Goal: Task Accomplishment & Management: Complete application form

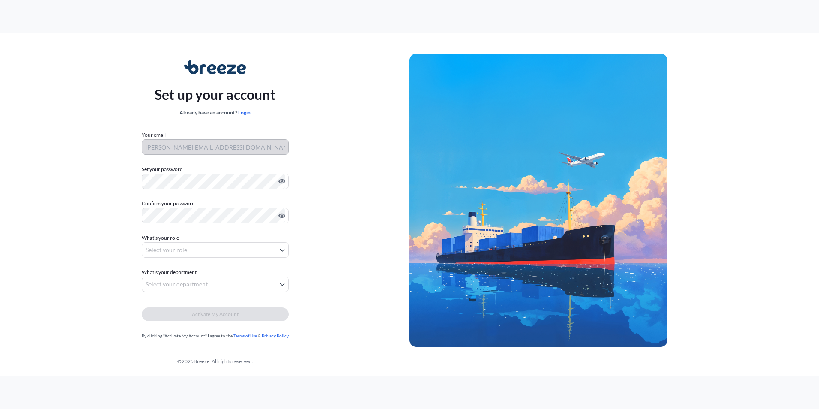
click at [99, 289] on div "Set up your account Already have an account? Login Your email zachary@falconfre…" at bounding box center [215, 200] width 389 height 314
click at [276, 250] on body "Set up your account Already have an account? Login Your email [PERSON_NAME][EMA…" at bounding box center [409, 204] width 819 height 409
click at [266, 250] on body "Set up your account Already have an account? Login Your email [PERSON_NAME][EMA…" at bounding box center [409, 204] width 819 height 409
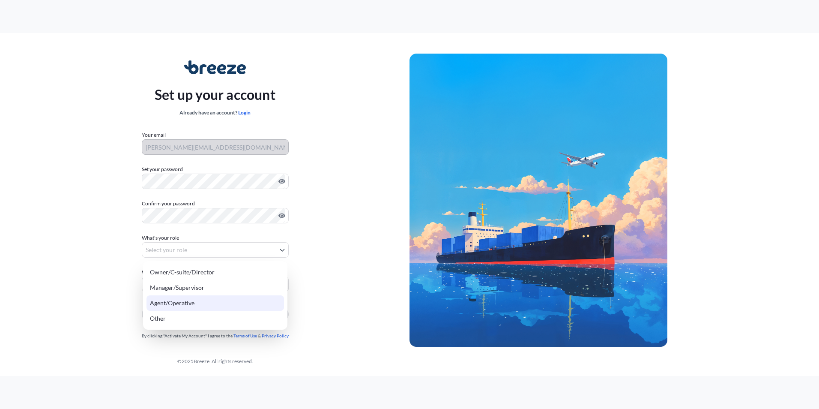
click at [223, 301] on div "Agent/Operative" at bounding box center [216, 302] width 138 height 15
select select "agent/operative"
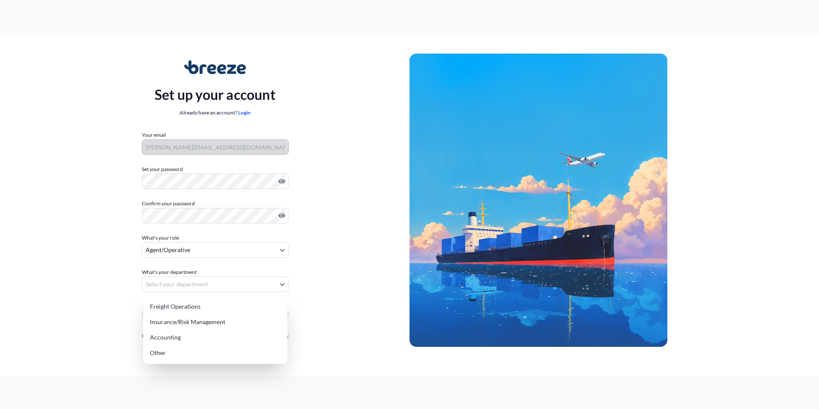
click at [273, 283] on body "Set up your account Already have an account? Login Your email [PERSON_NAME][EMA…" at bounding box center [409, 204] width 819 height 409
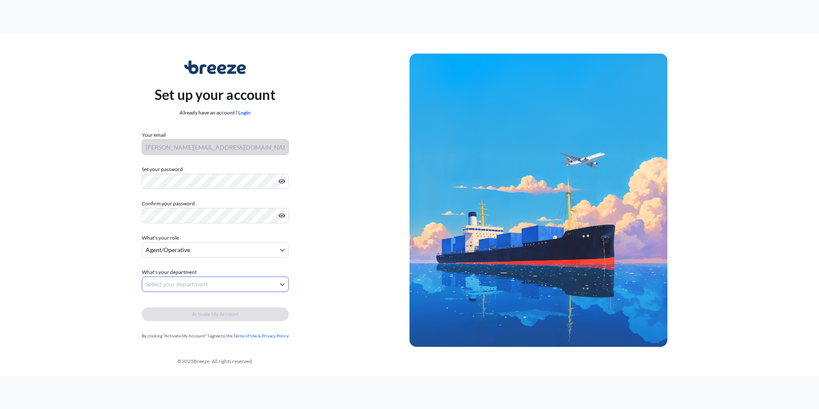
click at [279, 252] on body "Set up your account Already have an account? Login Your email [PERSON_NAME][EMA…" at bounding box center [409, 204] width 819 height 409
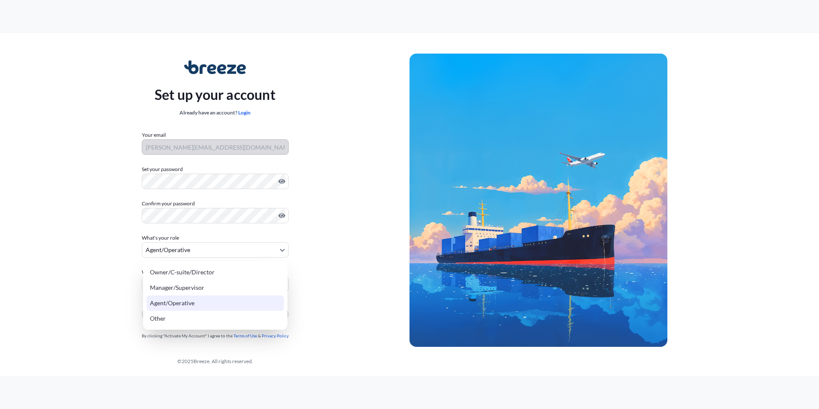
click at [275, 306] on div "Agent/Operative" at bounding box center [216, 302] width 138 height 15
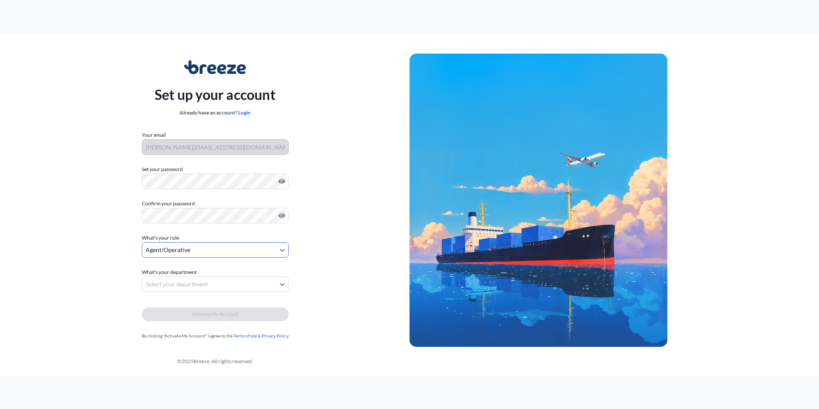
click at [276, 285] on body "Set up your account Already have an account? Login Your email [PERSON_NAME][EMA…" at bounding box center [409, 204] width 819 height 409
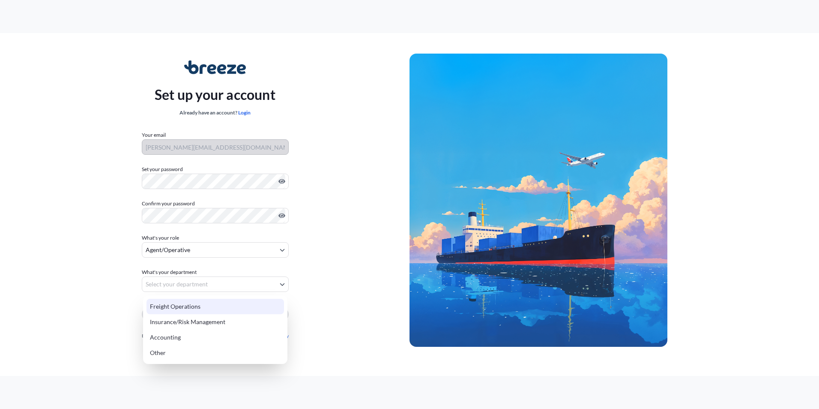
click at [261, 309] on div "Freight Operations" at bounding box center [216, 306] width 138 height 15
select select "freight operations"
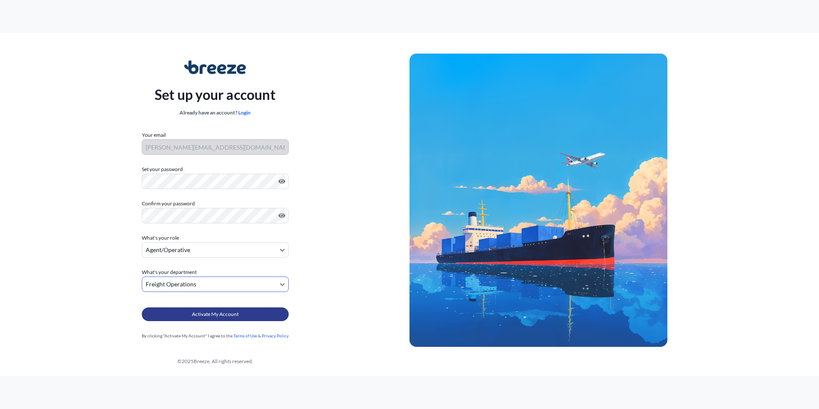
click at [254, 316] on button "Activate My Account" at bounding box center [215, 314] width 147 height 14
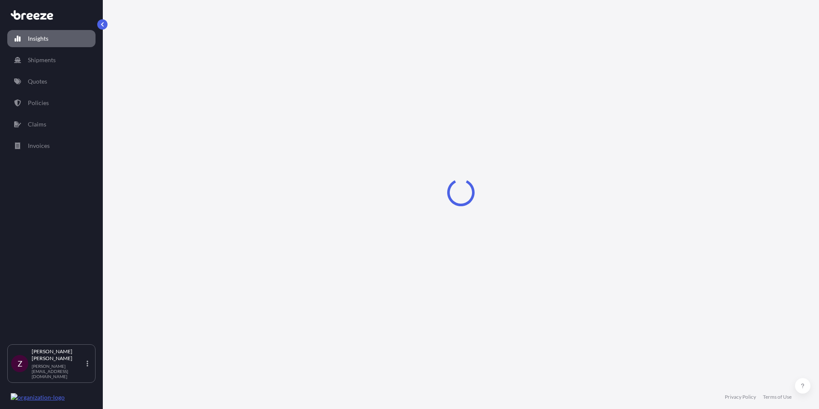
select select "2025"
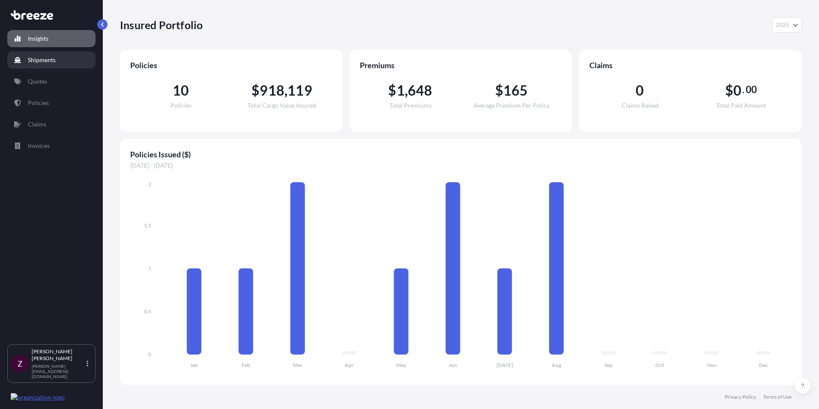
click at [59, 60] on link "Shipments" at bounding box center [51, 59] width 88 height 17
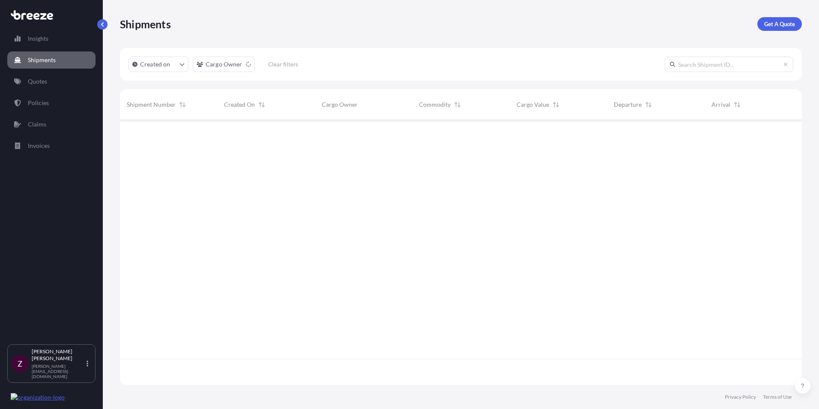
scroll to position [289, 676]
click at [53, 89] on link "Quotes" at bounding box center [51, 81] width 88 height 17
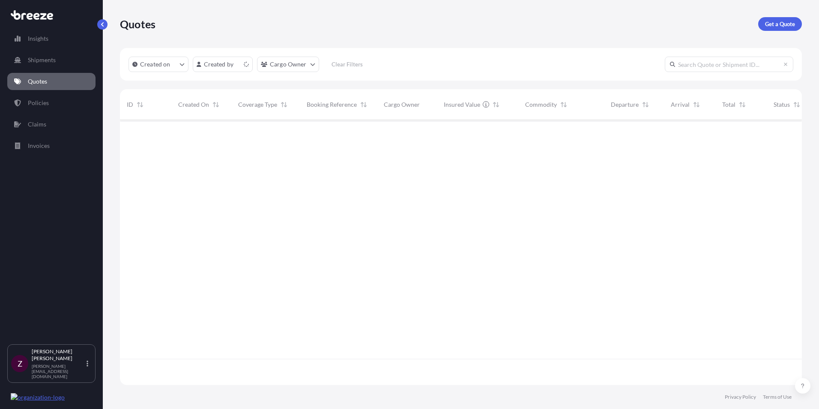
scroll to position [263, 676]
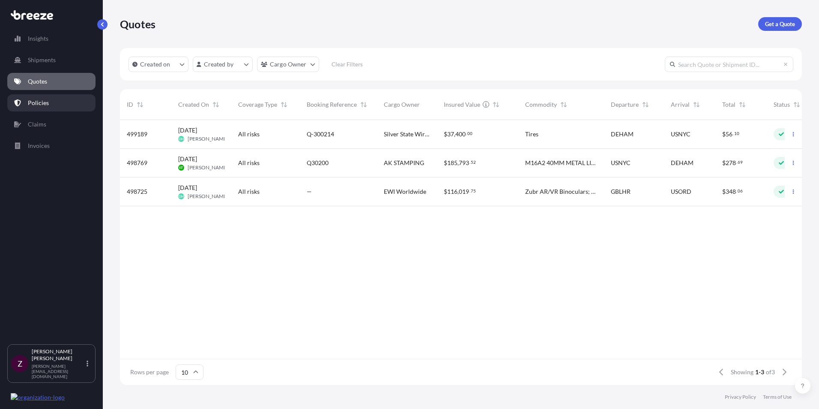
click at [50, 101] on link "Policies" at bounding box center [51, 102] width 88 height 17
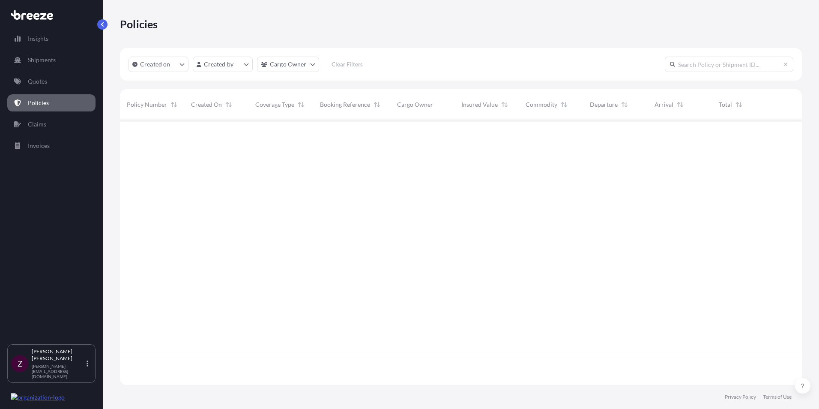
scroll to position [263, 676]
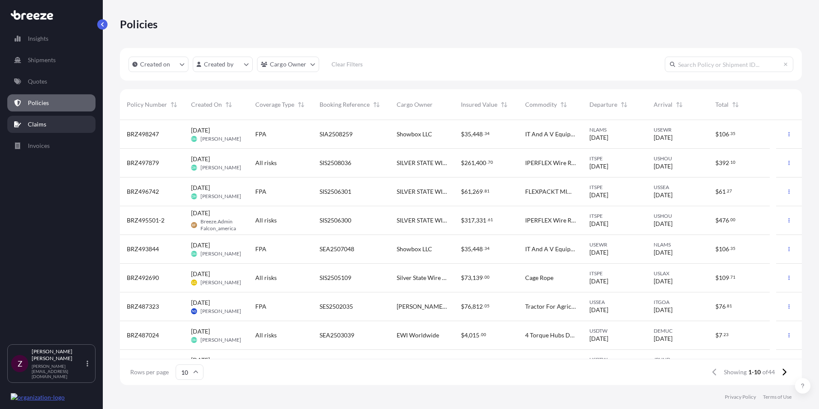
click at [51, 123] on link "Claims" at bounding box center [51, 124] width 88 height 17
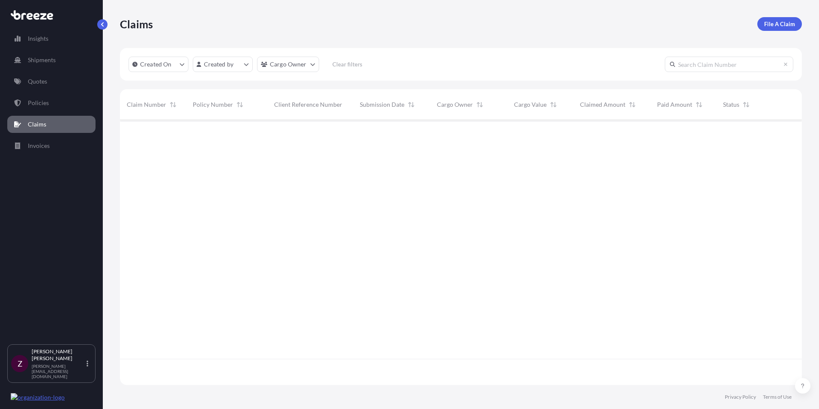
scroll to position [289, 676]
click at [44, 145] on p "Invoices" at bounding box center [39, 145] width 22 height 9
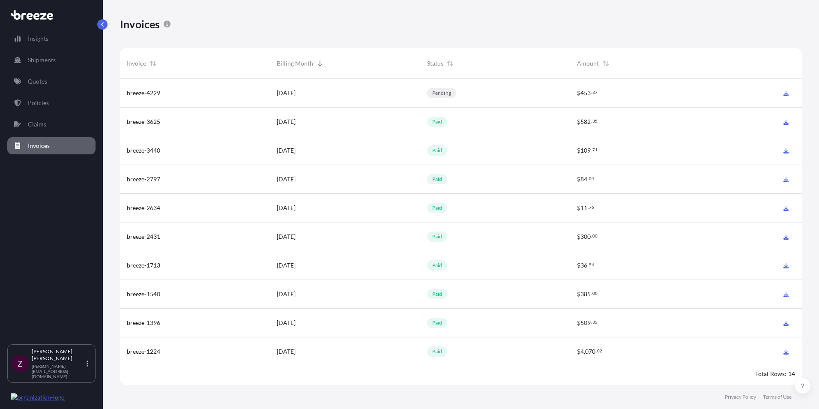
scroll to position [308, 676]
click at [36, 45] on link "Insights" at bounding box center [51, 38] width 88 height 17
select select "2025"
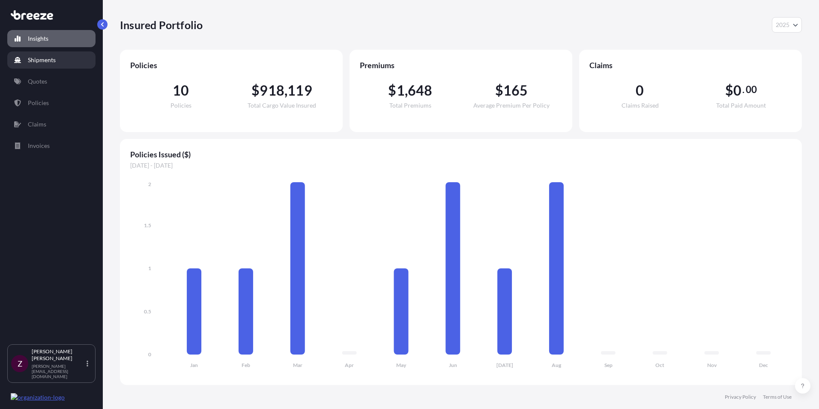
click at [58, 63] on link "Shipments" at bounding box center [51, 59] width 88 height 17
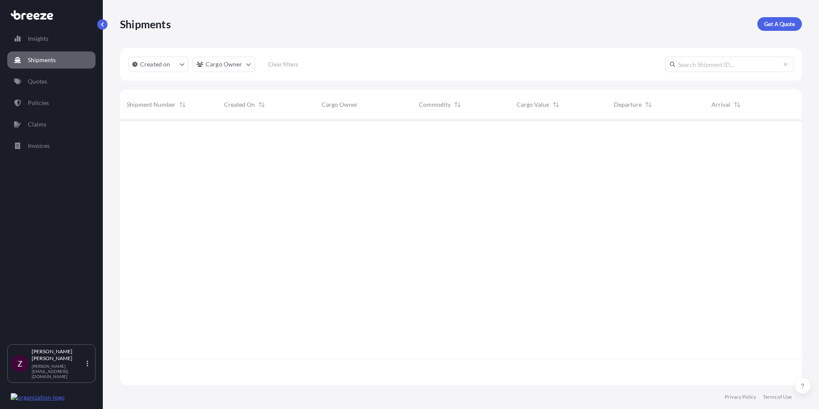
scroll to position [289, 676]
click at [45, 77] on p "Quotes" at bounding box center [37, 81] width 19 height 9
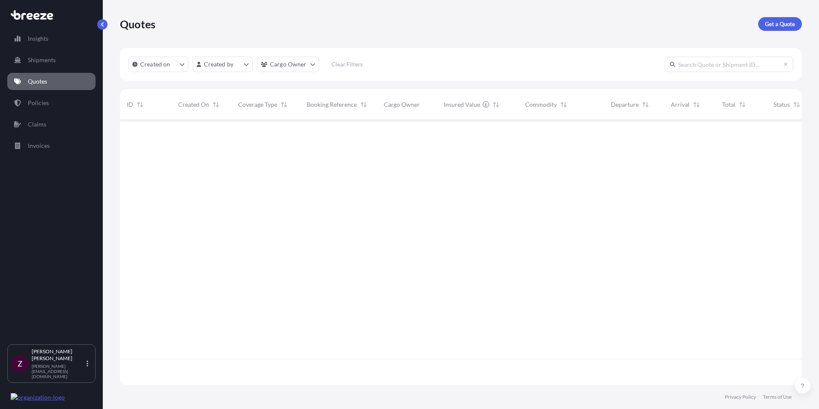
scroll to position [263, 676]
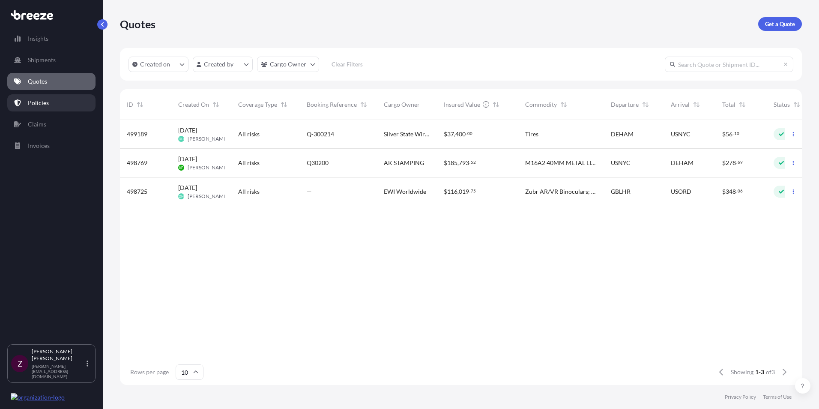
click at [36, 102] on p "Policies" at bounding box center [38, 103] width 21 height 9
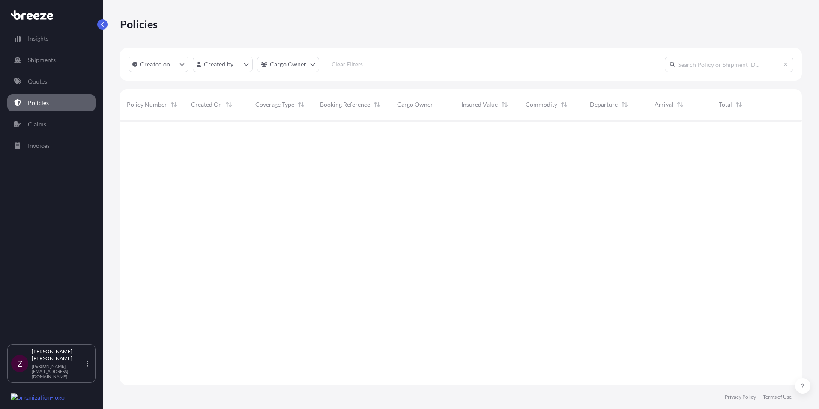
scroll to position [263, 676]
click at [48, 132] on link "Claims" at bounding box center [51, 124] width 88 height 17
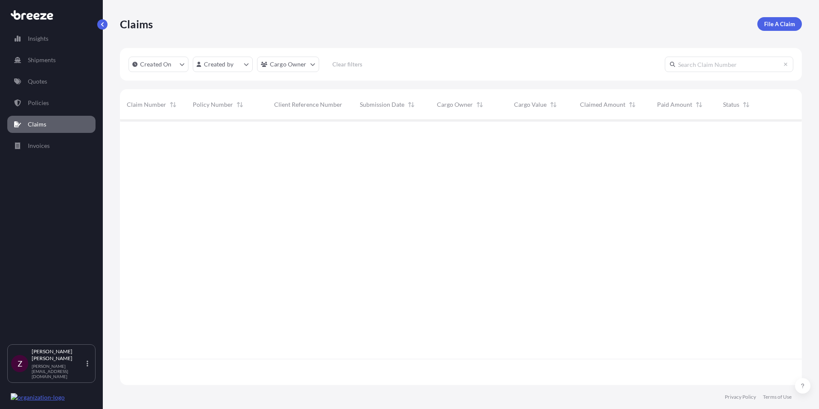
scroll to position [289, 676]
click at [57, 155] on div "Insights Shipments Quotes Policies Claims Invoices" at bounding box center [51, 183] width 88 height 322
click at [57, 152] on link "Invoices" at bounding box center [51, 145] width 88 height 17
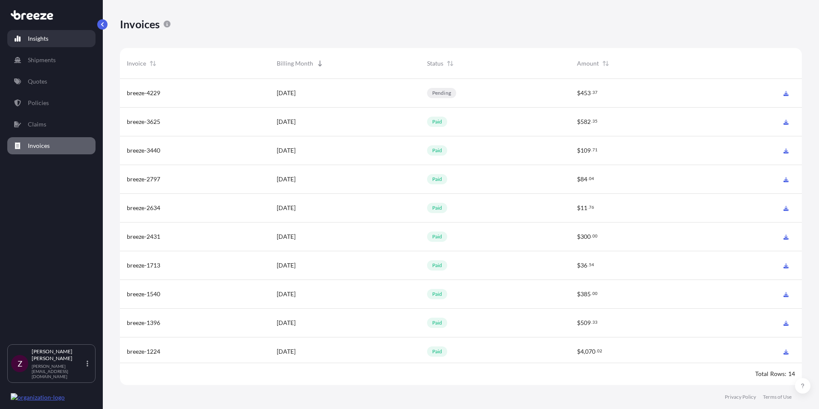
click at [70, 32] on link "Insights" at bounding box center [51, 38] width 88 height 17
select select "2025"
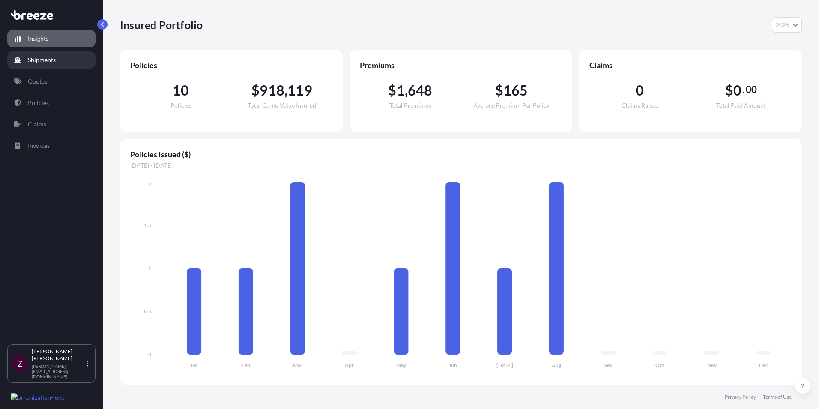
click at [80, 63] on link "Shipments" at bounding box center [51, 59] width 88 height 17
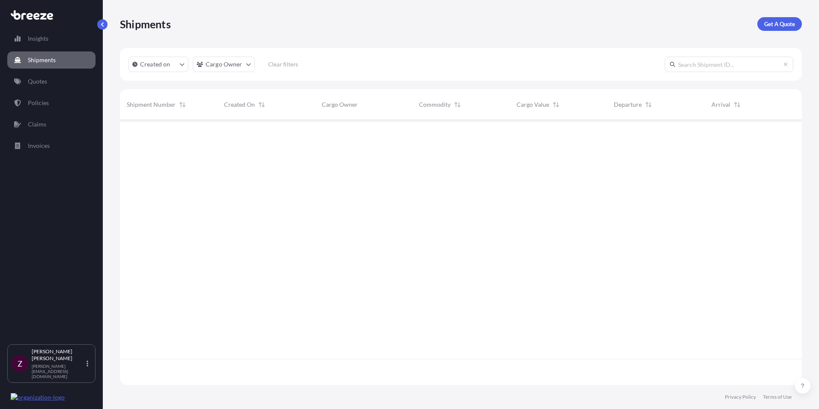
scroll to position [289, 676]
click at [77, 67] on link "Shipments" at bounding box center [51, 59] width 88 height 17
click at [75, 75] on link "Quotes" at bounding box center [51, 81] width 88 height 17
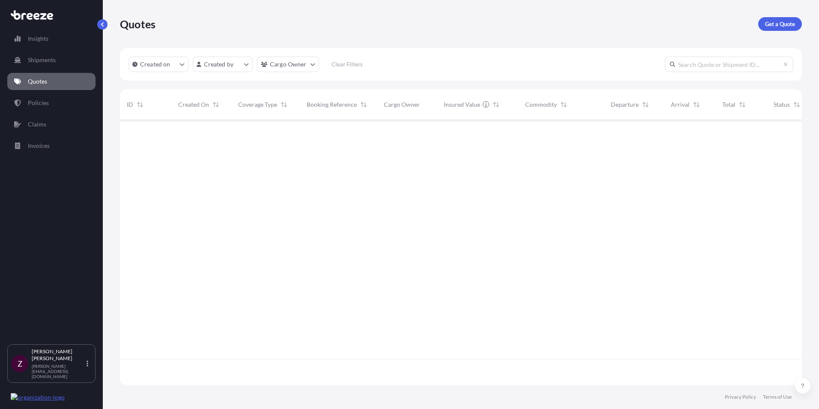
scroll to position [263, 676]
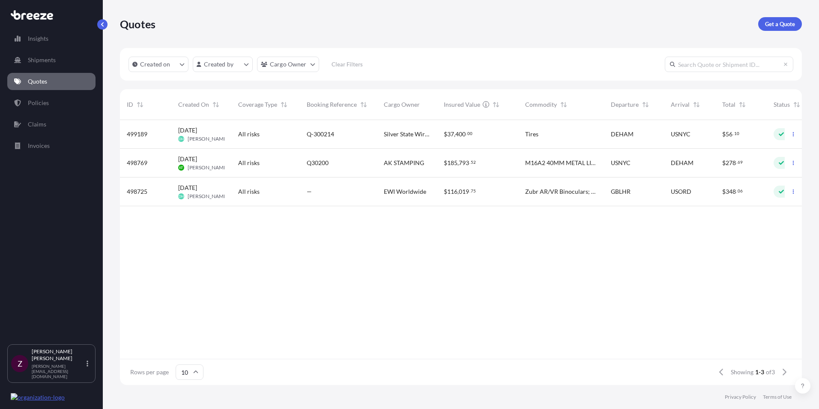
click at [214, 154] on div "Sep 11, 2025 KF Kelly Fletcher" at bounding box center [201, 163] width 60 height 29
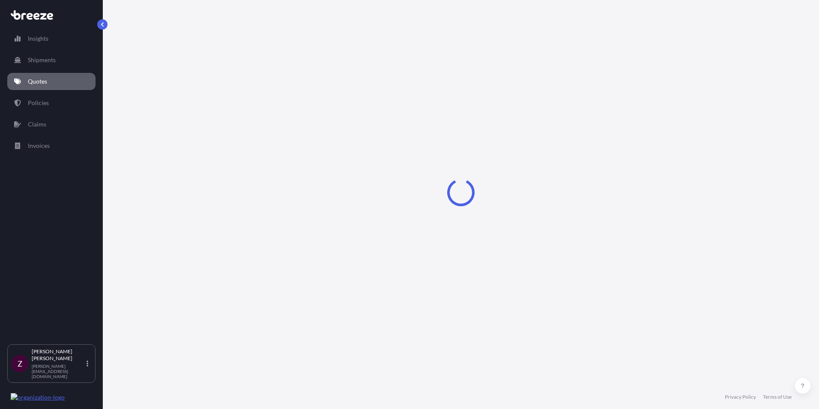
select select "Road"
select select "Sea"
select select "Road"
select select "2"
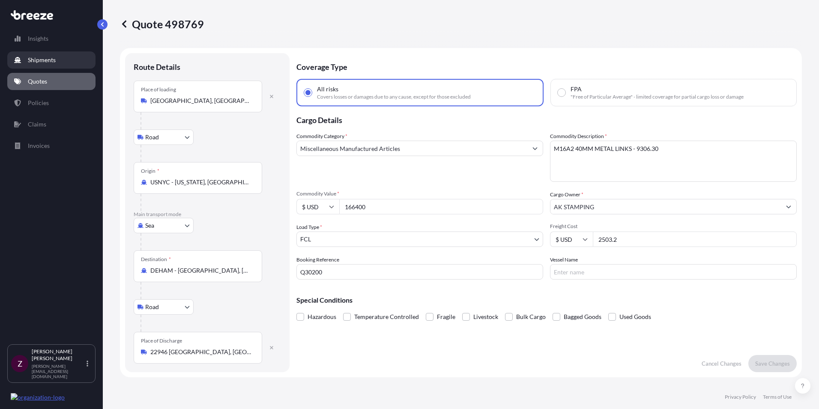
click at [78, 58] on link "Shipments" at bounding box center [51, 59] width 88 height 17
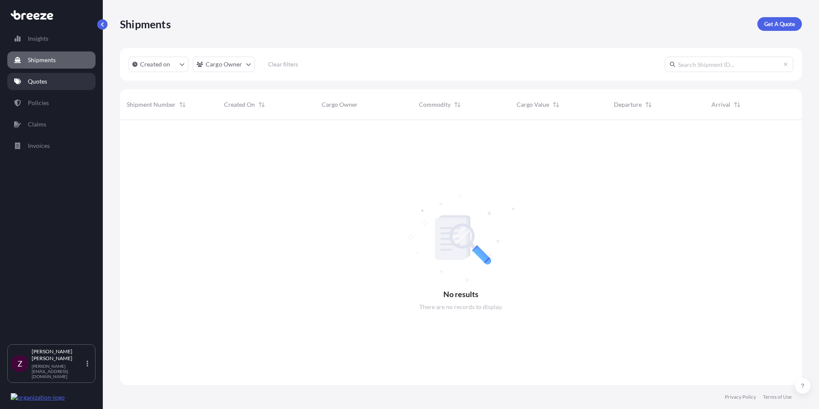
click at [77, 88] on link "Quotes" at bounding box center [51, 81] width 88 height 17
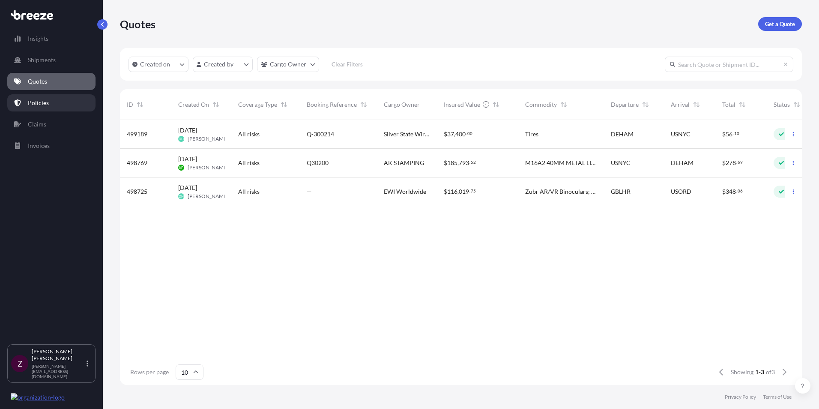
click at [66, 98] on link "Policies" at bounding box center [51, 102] width 88 height 17
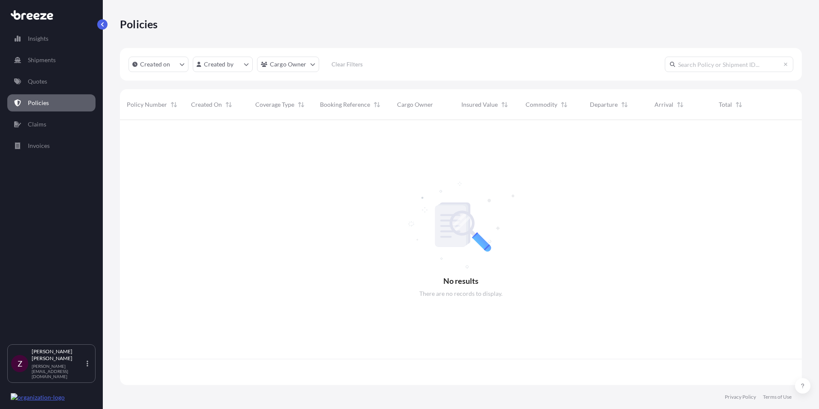
scroll to position [263, 676]
click at [66, 137] on link "Invoices" at bounding box center [51, 145] width 88 height 17
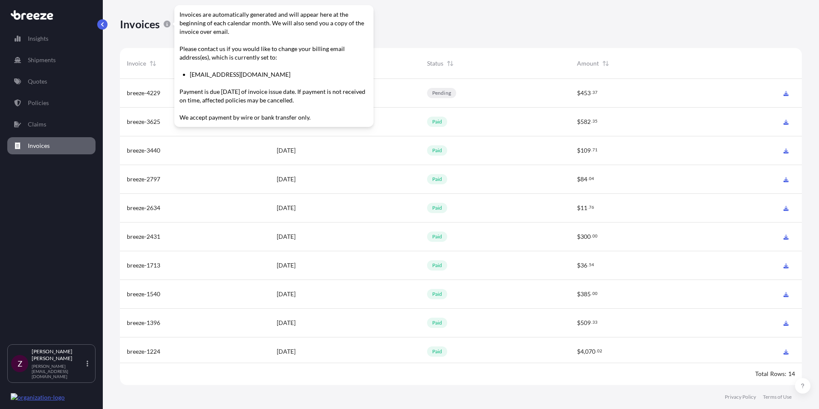
scroll to position [308, 676]
